Goal: Task Accomplishment & Management: Manage account settings

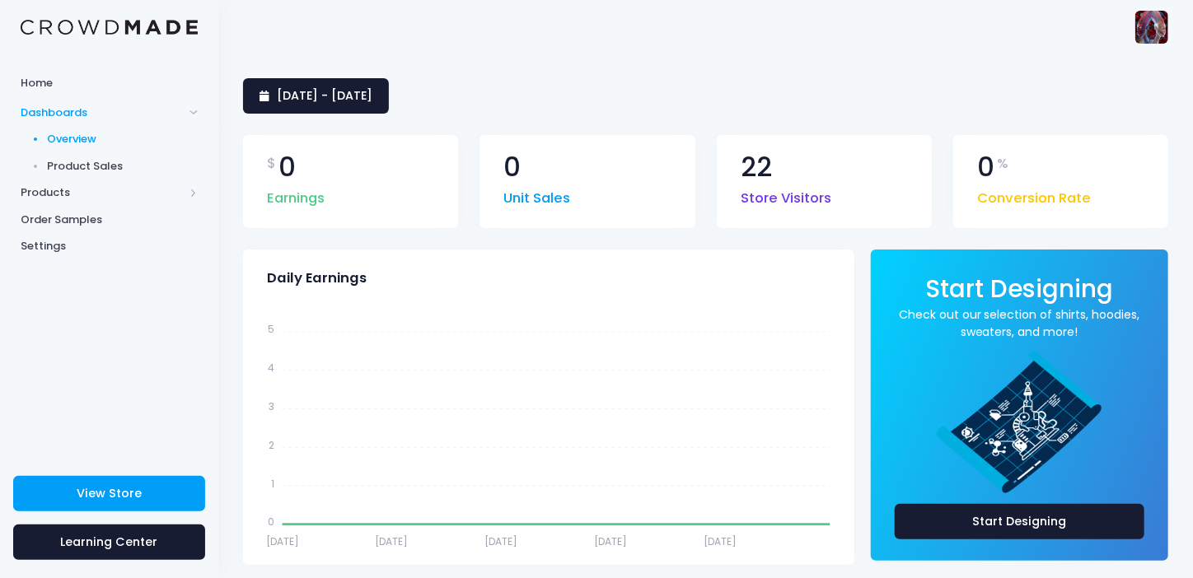
click at [86, 165] on span "Product Sales" at bounding box center [123, 166] width 151 height 16
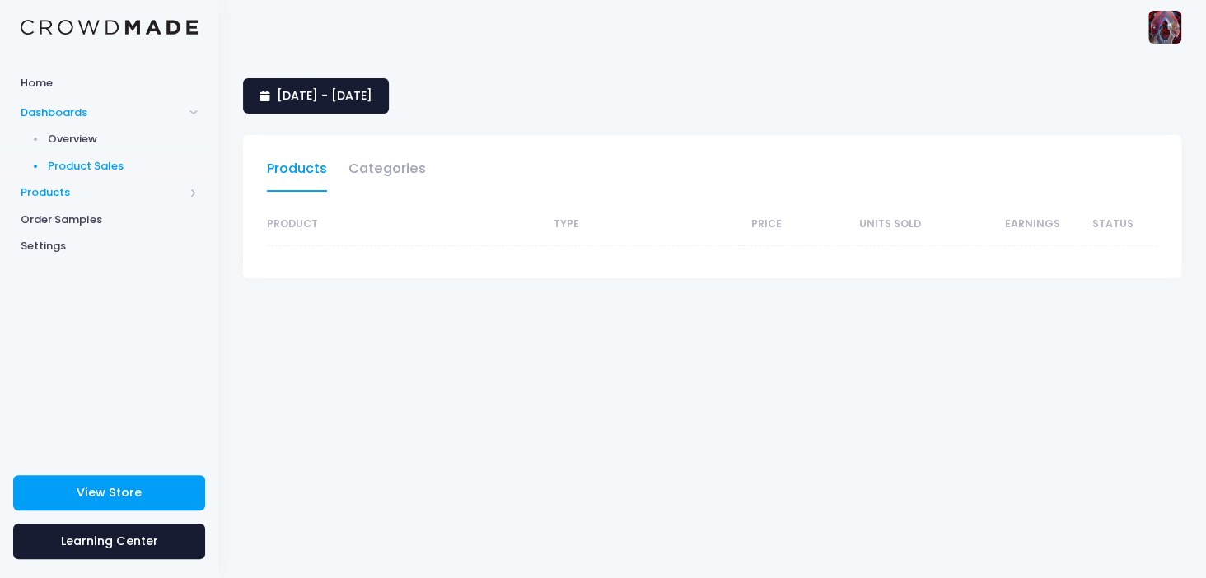
select select "25"
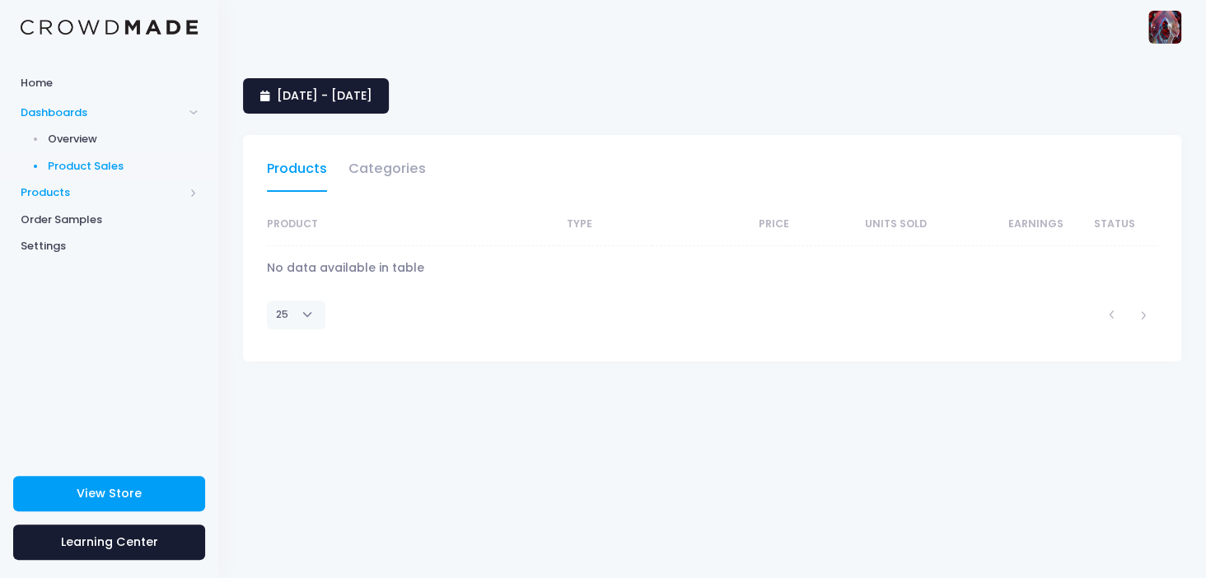
click at [61, 189] on span "Products" at bounding box center [102, 193] width 163 height 16
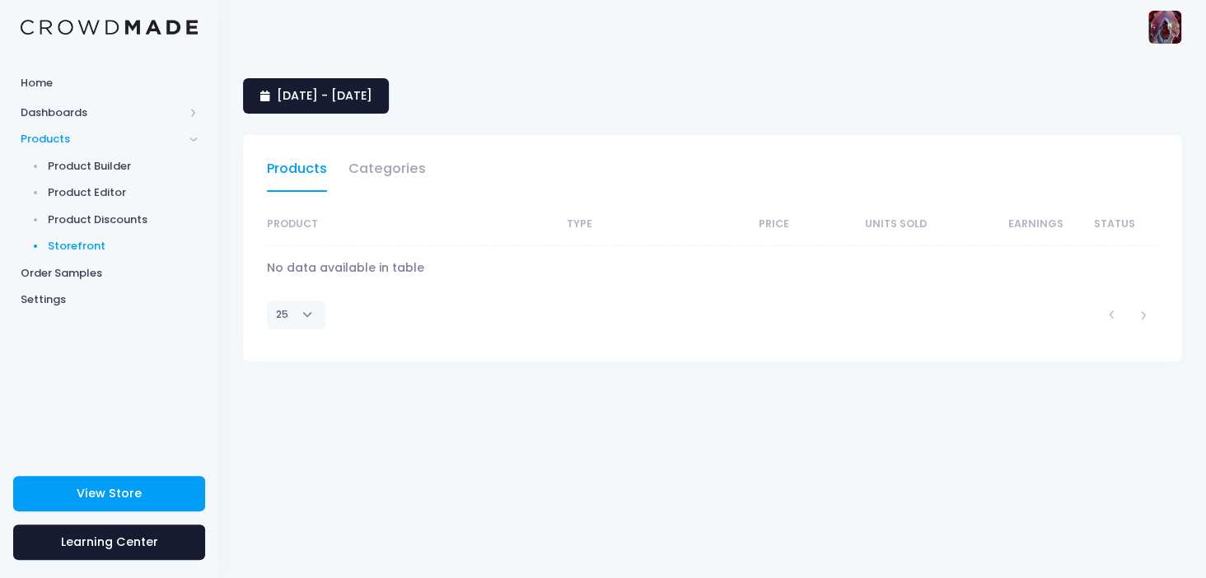
click at [82, 244] on span "Storefront" at bounding box center [123, 246] width 151 height 16
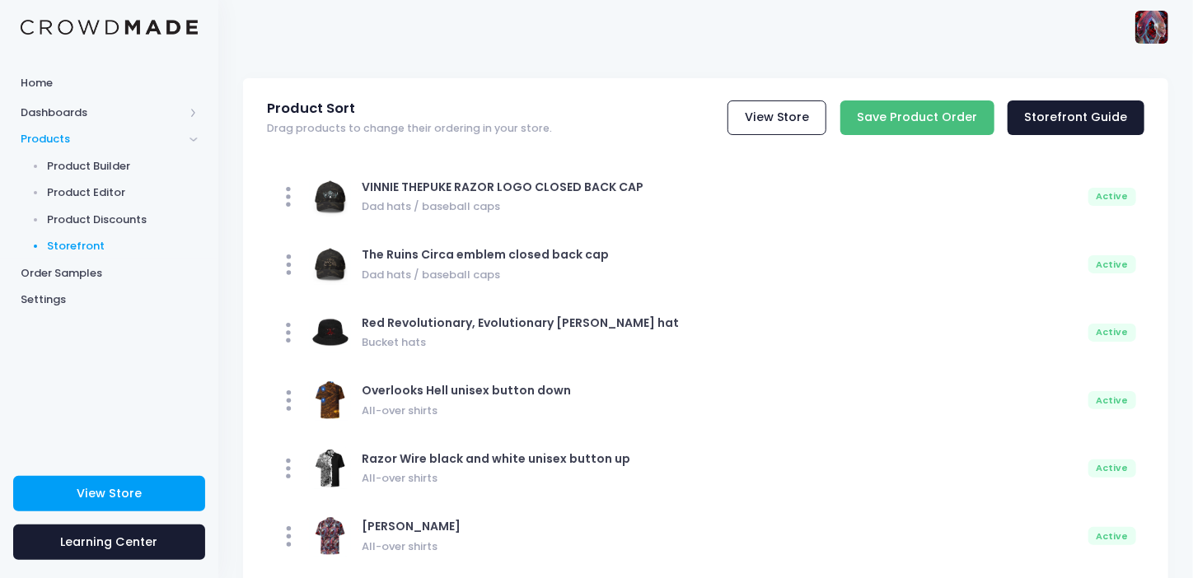
click at [937, 115] on input "Save Product Order" at bounding box center [917, 117] width 154 height 35
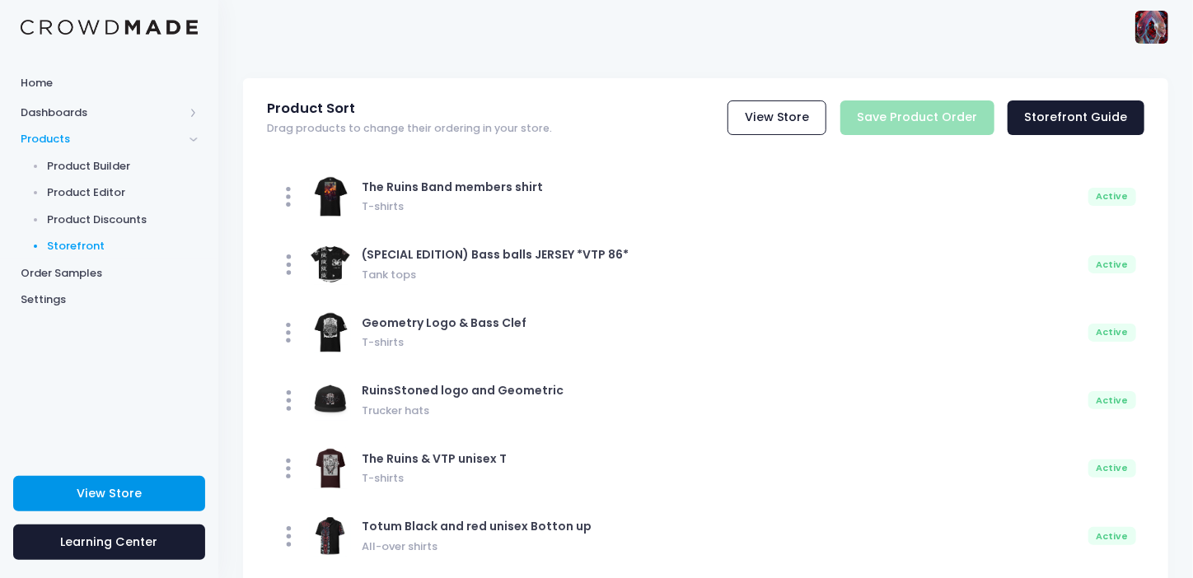
click at [140, 484] on link "View Store" at bounding box center [109, 493] width 192 height 35
click at [919, 124] on div "View Store Save Product Order Storefront Guide" at bounding box center [851, 117] width 586 height 35
click at [110, 493] on span "View Store" at bounding box center [109, 493] width 65 height 16
